Goal: Communication & Community: Answer question/provide support

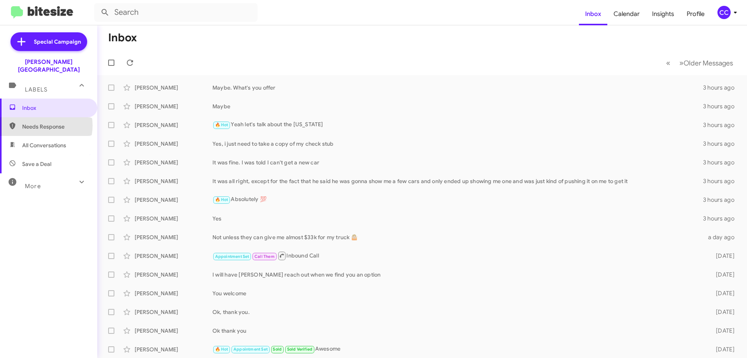
click at [38, 123] on span "Needs Response" at bounding box center [55, 127] width 66 height 8
type input "in:needs-response"
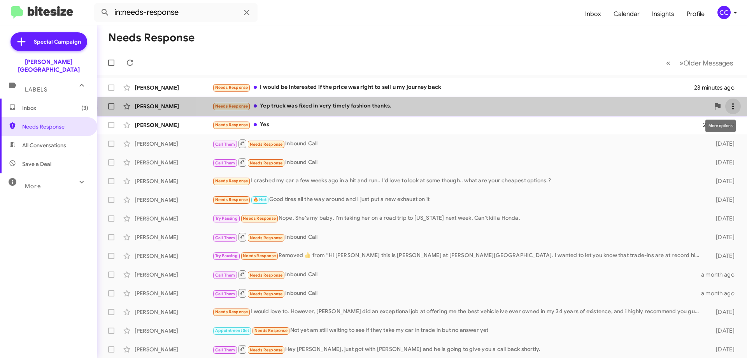
click at [728, 108] on icon at bounding box center [732, 106] width 9 height 9
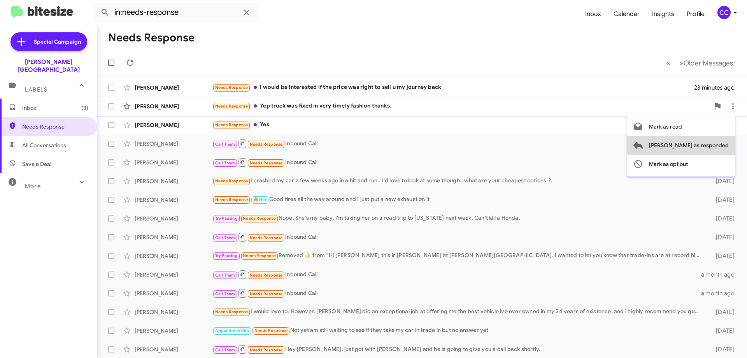
click at [712, 146] on span "[PERSON_NAME] as responded" at bounding box center [689, 145] width 80 height 19
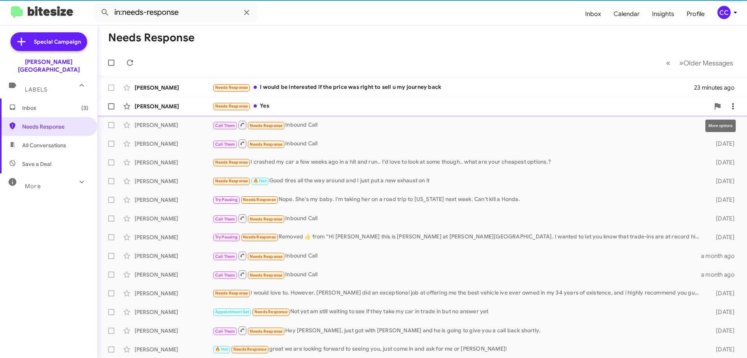
click at [728, 101] on button at bounding box center [733, 106] width 16 height 16
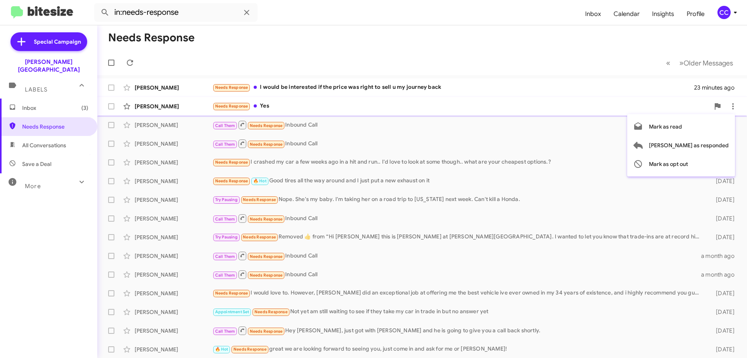
click at [149, 108] on div at bounding box center [373, 179] width 747 height 358
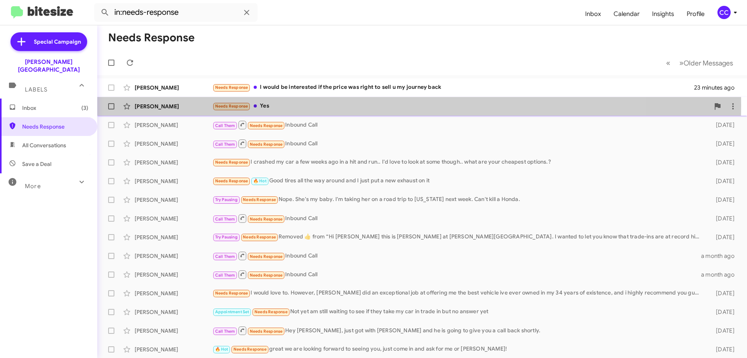
click at [150, 105] on div "[PERSON_NAME]" at bounding box center [174, 106] width 78 height 8
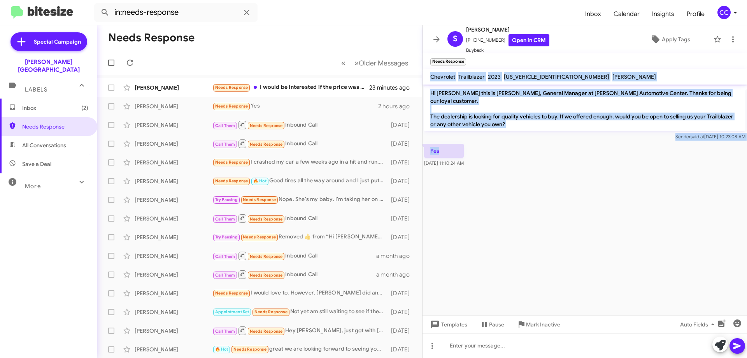
drag, startPoint x: 471, startPoint y: 145, endPoint x: 429, endPoint y: 74, distance: 82.7
click at [429, 74] on div "S [PERSON_NAME] [PHONE_NUMBER] Open in CRM Buyback Apply Tags Needs Response × …" at bounding box center [585, 191] width 325 height 332
copy div "Chevrolet Trailblazer 2023 [US_VEHICLE_IDENTIFICATION_NUMBER] [PERSON_NAME] Hi …"
click at [511, 37] on link "Open in CRM" at bounding box center [529, 40] width 41 height 12
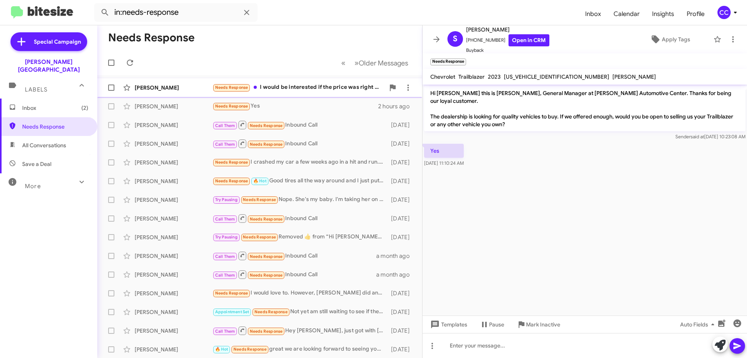
click at [144, 86] on div "[PERSON_NAME]" at bounding box center [174, 88] width 78 height 8
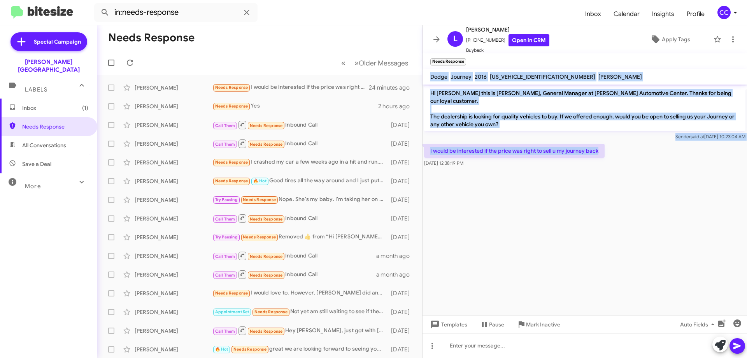
drag, startPoint x: 582, startPoint y: 147, endPoint x: 430, endPoint y: 78, distance: 167.2
click at [430, 78] on div "[PERSON_NAME] [PHONE_NUMBER] Open in CRM Buyback Apply Tags Needs Response × Do…" at bounding box center [585, 191] width 325 height 332
click at [531, 41] on link "Open in CRM" at bounding box center [529, 40] width 41 height 12
click at [37, 104] on span "Inbox (1)" at bounding box center [55, 108] width 66 height 8
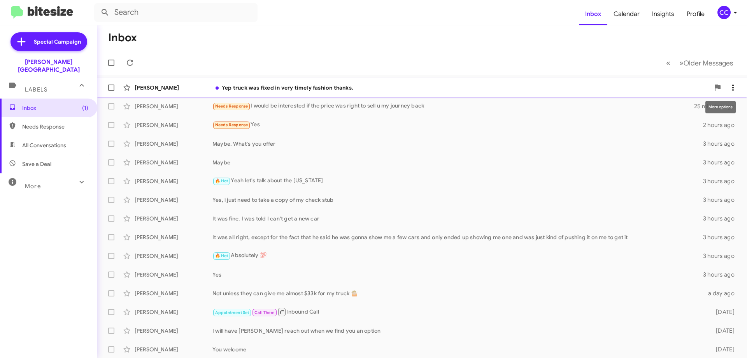
click at [732, 87] on icon at bounding box center [732, 87] width 9 height 9
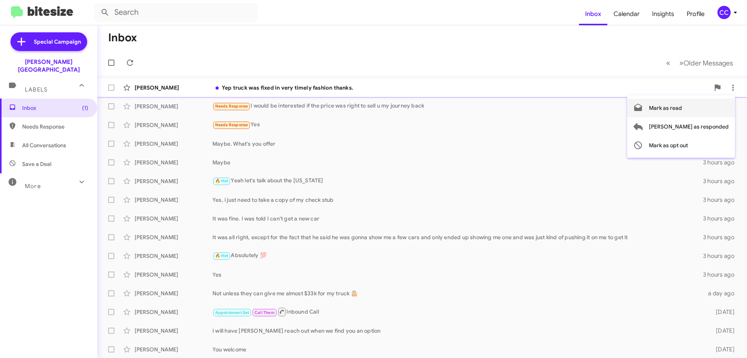
click at [682, 105] on span "Mark as read" at bounding box center [665, 107] width 33 height 19
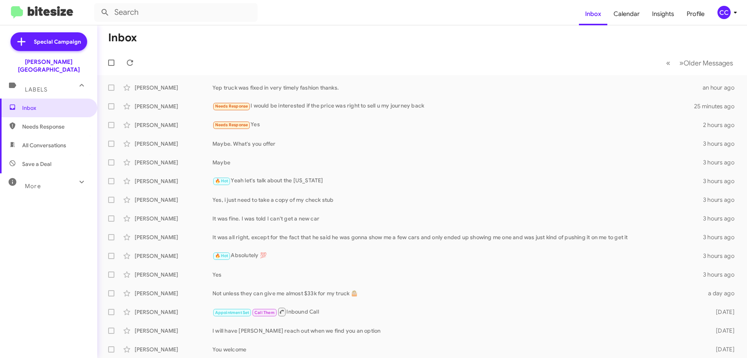
click at [42, 123] on span "Needs Response" at bounding box center [55, 127] width 66 height 8
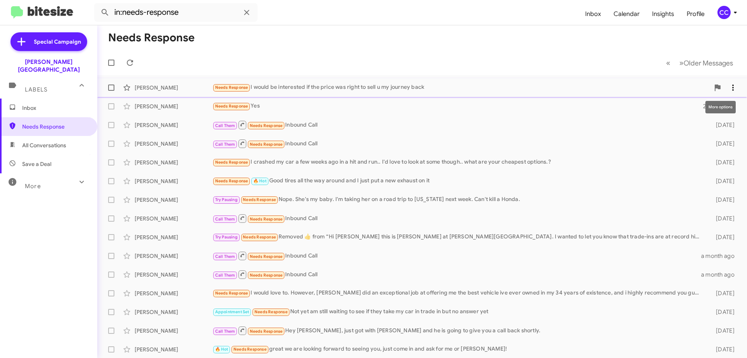
click at [728, 88] on icon at bounding box center [732, 87] width 9 height 9
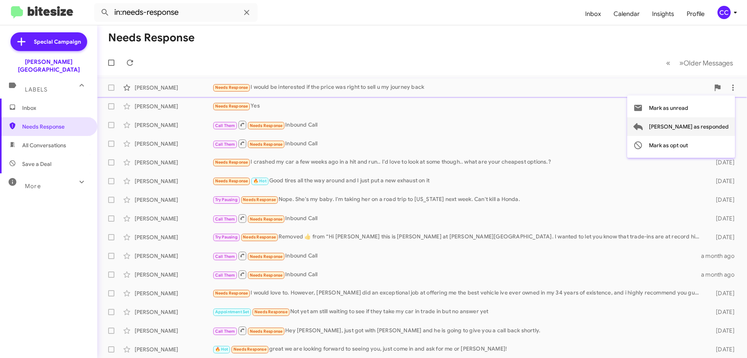
click at [712, 125] on span "[PERSON_NAME] as responded" at bounding box center [689, 126] width 80 height 19
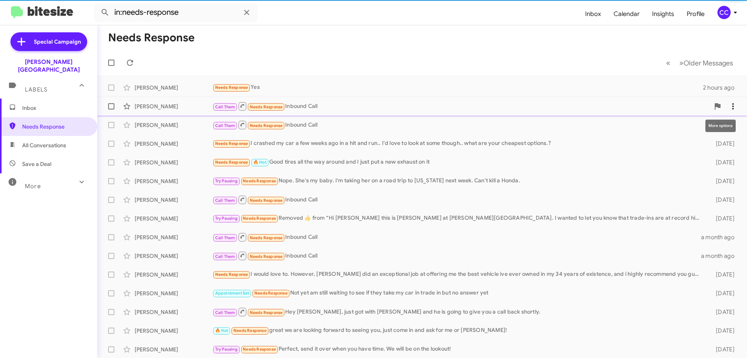
click at [729, 100] on button at bounding box center [733, 106] width 16 height 16
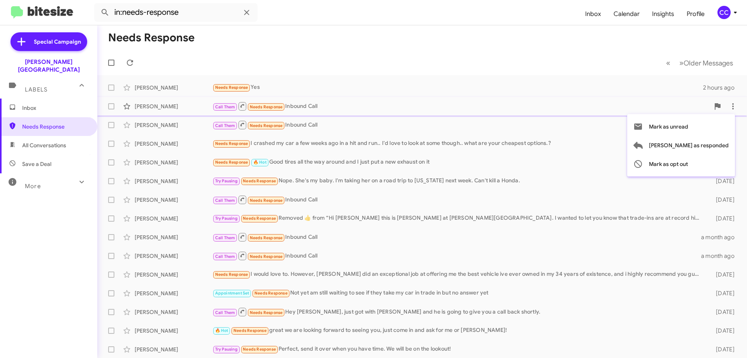
click at [357, 83] on div at bounding box center [373, 179] width 747 height 358
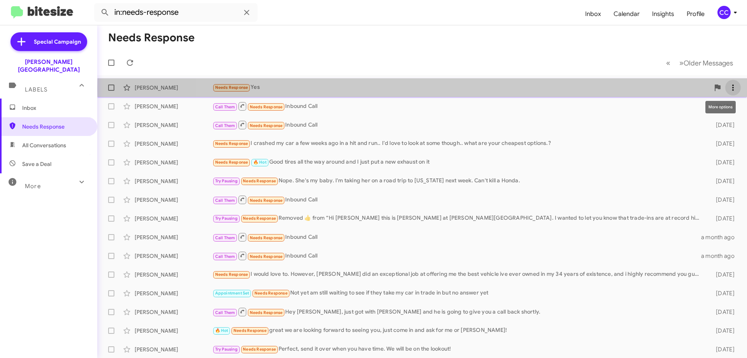
click at [728, 89] on icon at bounding box center [732, 87] width 9 height 9
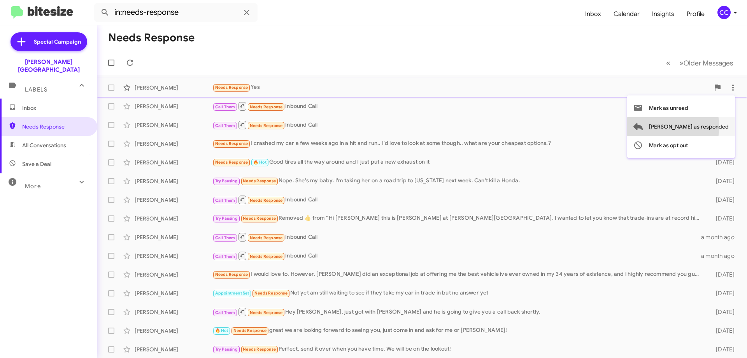
click at [704, 126] on span "[PERSON_NAME] as responded" at bounding box center [689, 126] width 80 height 19
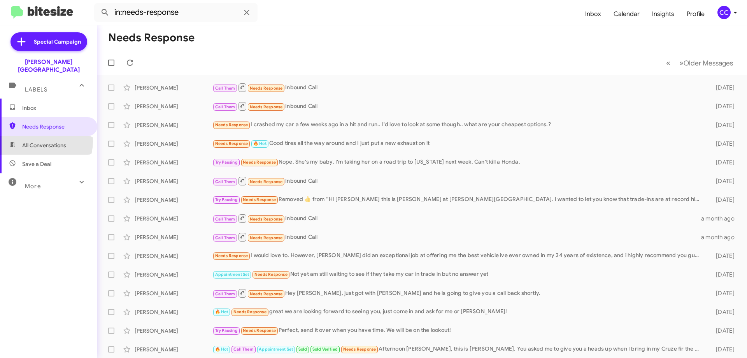
click at [40, 141] on span "All Conversations" at bounding box center [44, 145] width 44 height 8
type input "in:all-conversations"
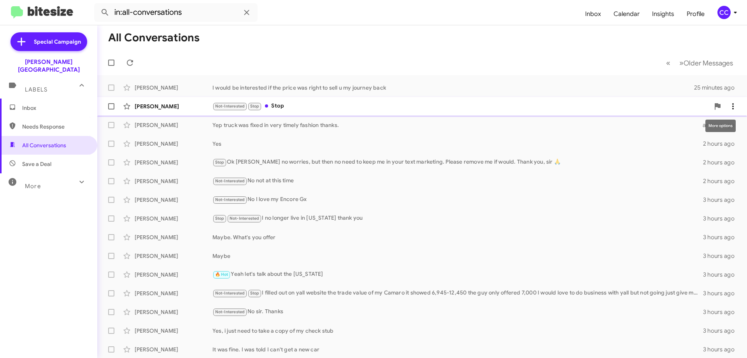
click at [732, 104] on icon at bounding box center [733, 106] width 2 height 6
click at [682, 126] on span "Mark as read" at bounding box center [665, 126] width 33 height 19
click at [34, 104] on span "Inbox" at bounding box center [55, 108] width 66 height 8
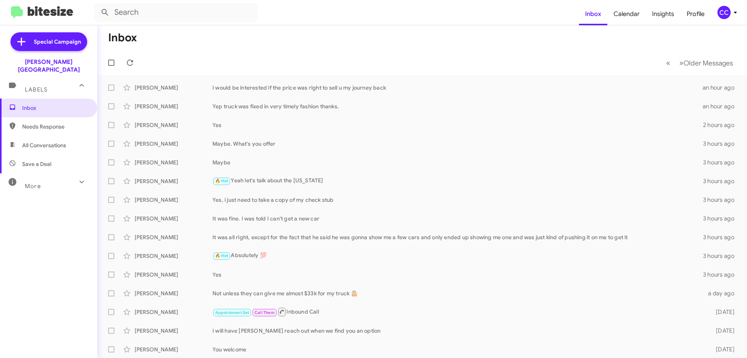
click at [53, 141] on span "All Conversations" at bounding box center [44, 145] width 44 height 8
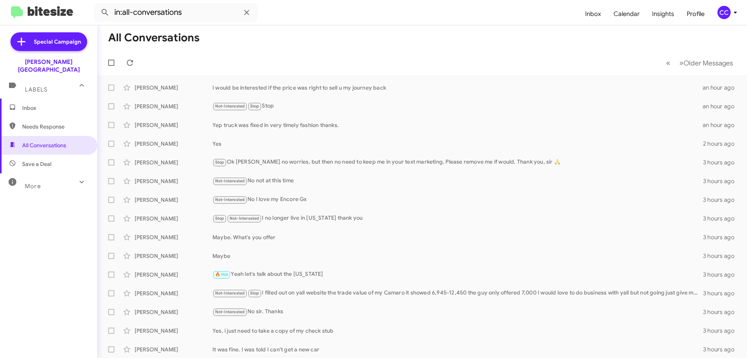
click at [47, 123] on span "Needs Response" at bounding box center [55, 127] width 66 height 8
type input "in:needs-response"
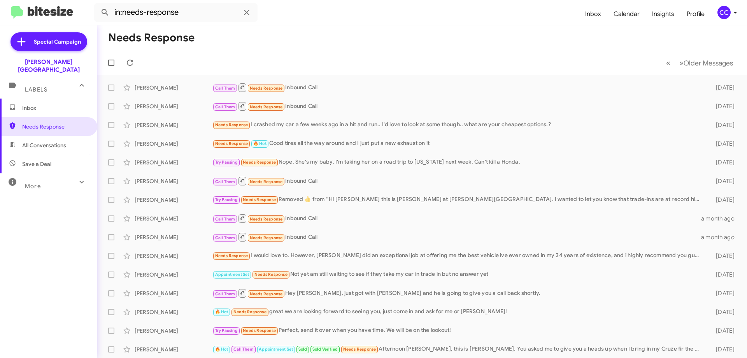
click at [30, 104] on span "Inbox" at bounding box center [55, 108] width 66 height 8
